Goal: Task Accomplishment & Management: Complete application form

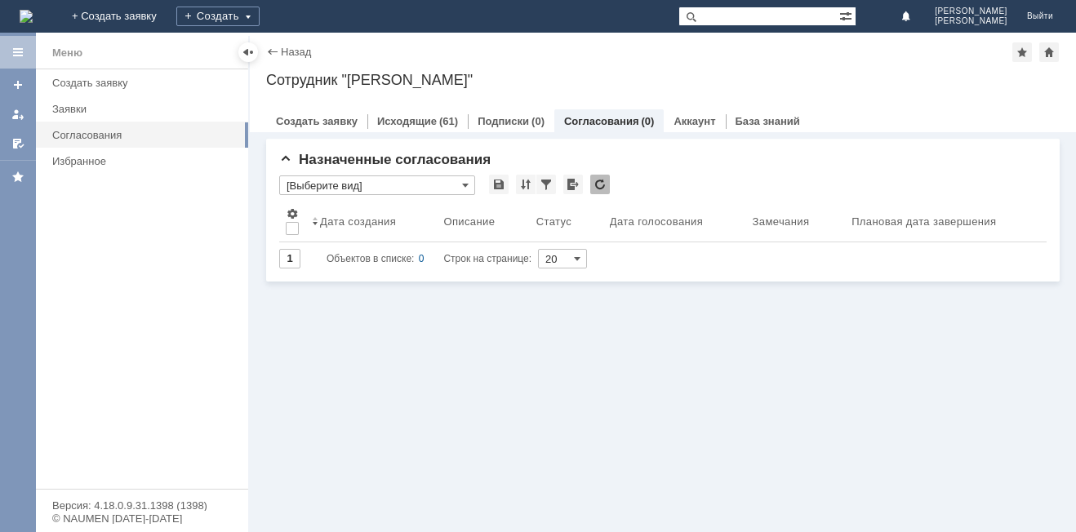
click at [87, 110] on div "Заявки" at bounding box center [145, 109] width 186 height 12
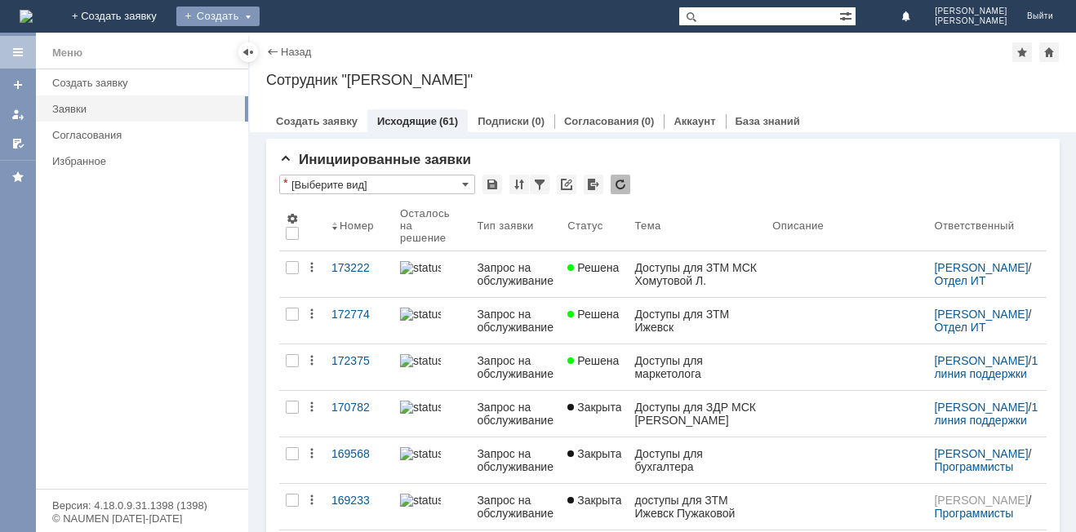
click at [260, 16] on div "Создать" at bounding box center [217, 17] width 83 height 20
click at [304, 49] on link "Заявка" at bounding box center [242, 49] width 124 height 20
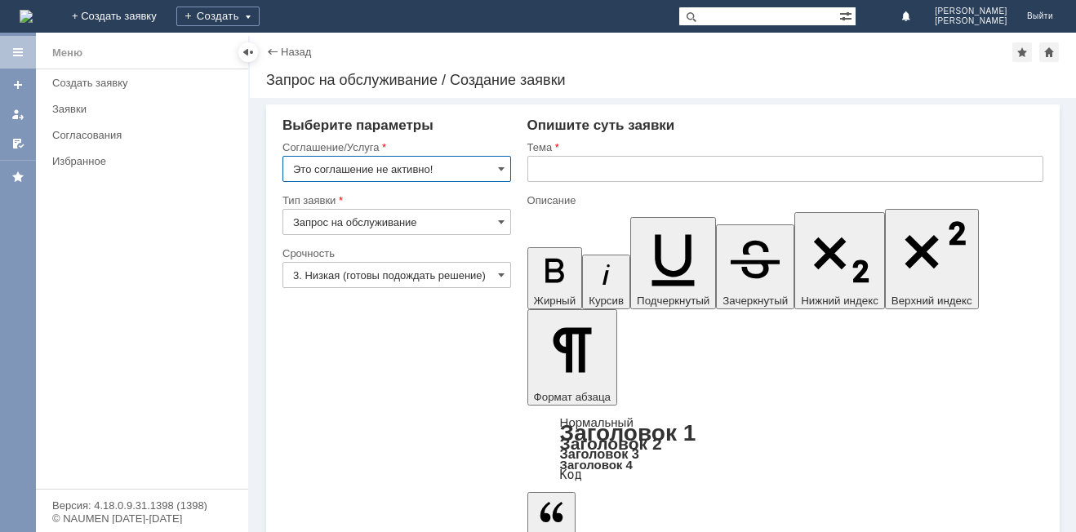
click at [397, 275] on input "3. Низкая (готовы подождать решение)" at bounding box center [397, 275] width 229 height 26
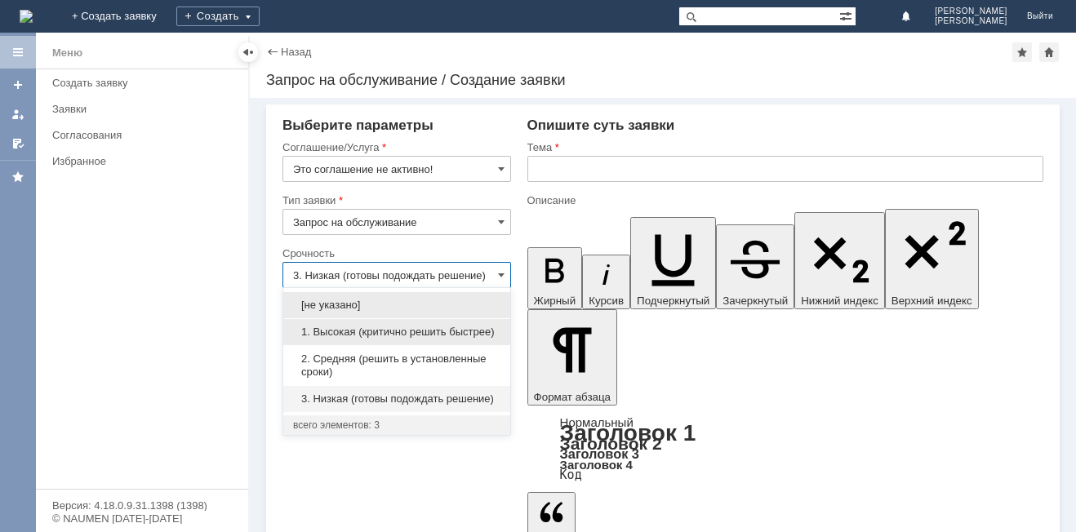
click at [372, 336] on span "1. Высокая (критично решить быстрее)" at bounding box center [396, 332] width 207 height 13
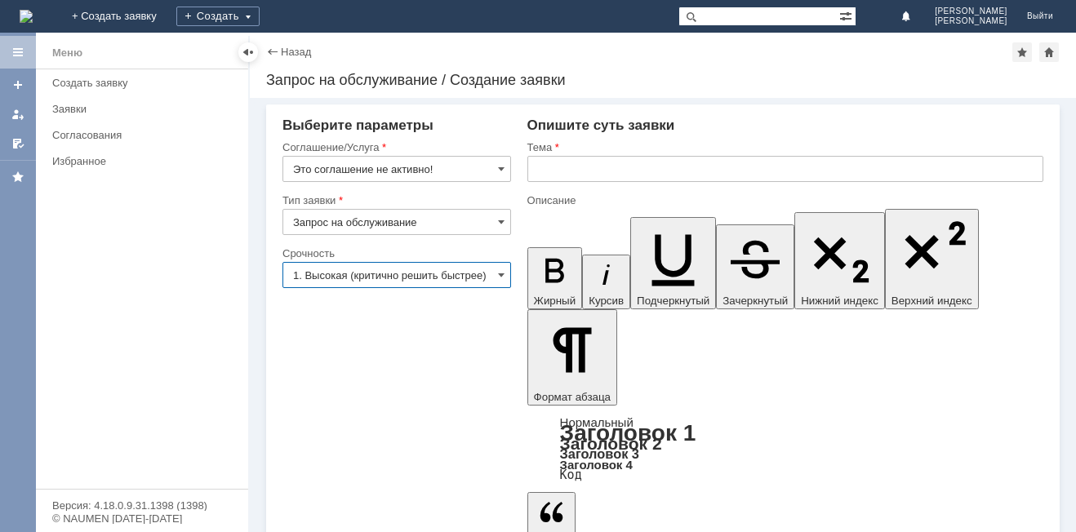
type input "1. Высокая (критично решить быстрее)"
click at [573, 181] on input "text" at bounding box center [786, 169] width 516 height 26
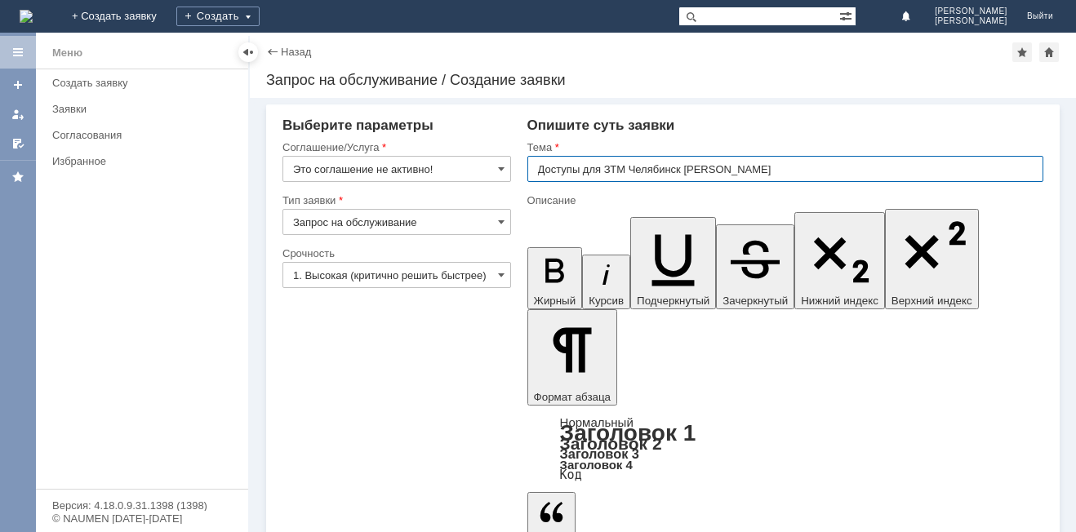
type input "Доступы для ЗТМ Челябинск [PERSON_NAME]"
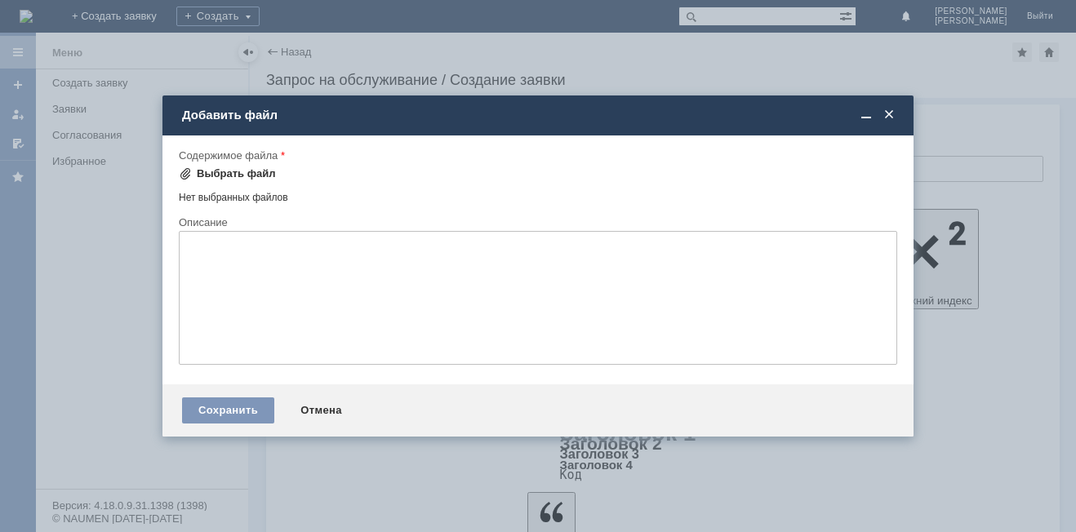
click at [219, 178] on div "Выбрать файл" at bounding box center [236, 173] width 79 height 13
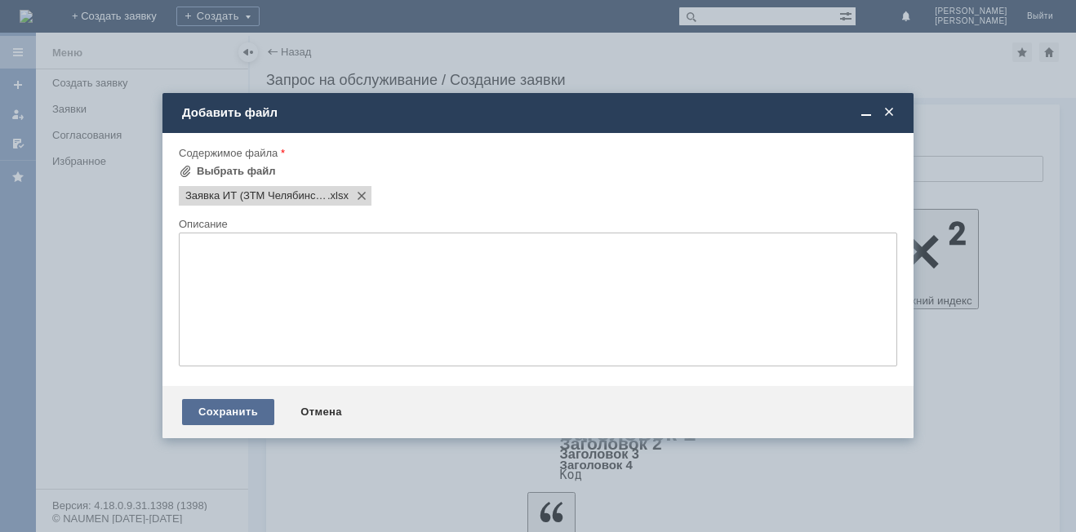
click at [246, 415] on div "Сохранить" at bounding box center [228, 412] width 92 height 26
